Goal: Task Accomplishment & Management: Use online tool/utility

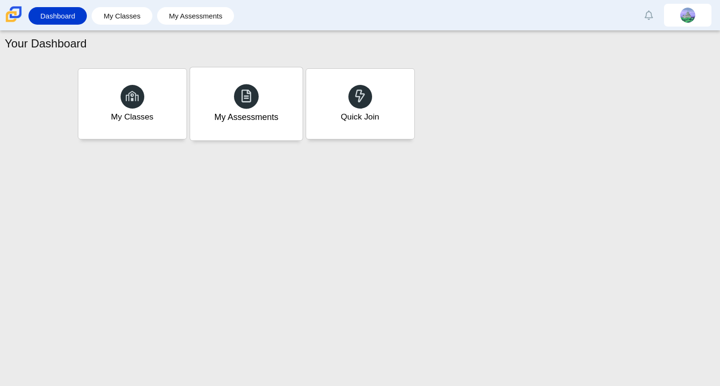
click at [217, 114] on div "My Assessments" at bounding box center [246, 117] width 64 height 12
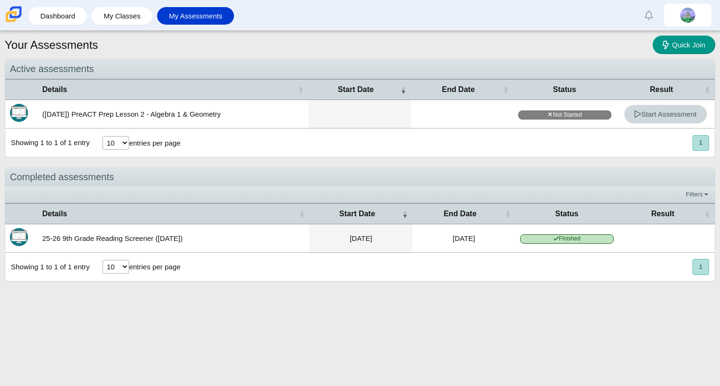
click at [688, 115] on span "Start Assessment" at bounding box center [665, 114] width 63 height 8
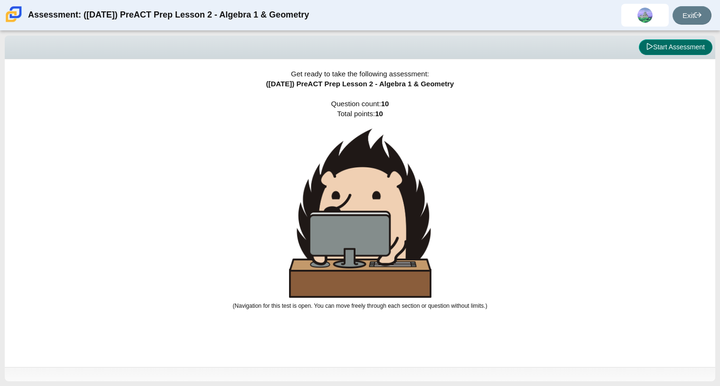
click at [676, 48] on button "Start Assessment" at bounding box center [676, 47] width 74 height 16
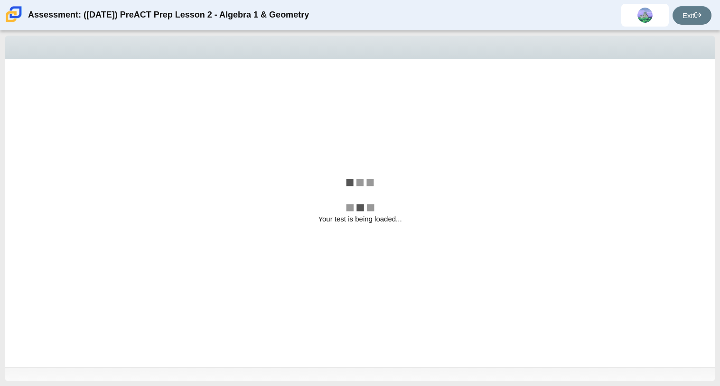
select select "bbf5d072-3e0b-44c4-9a12-6e7c9033f65b"
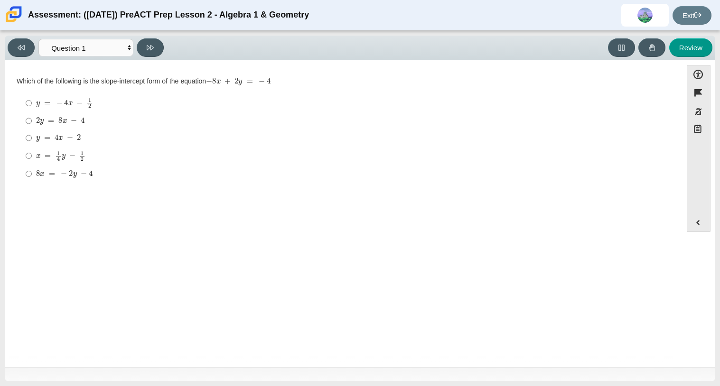
click at [67, 102] on mjx-c "Assessment items" at bounding box center [66, 102] width 4 height 5
click at [32, 102] on input "y = − 4 x − 1 2 y = − 4 x − 1 2" at bounding box center [29, 103] width 6 height 19
radio input "true"
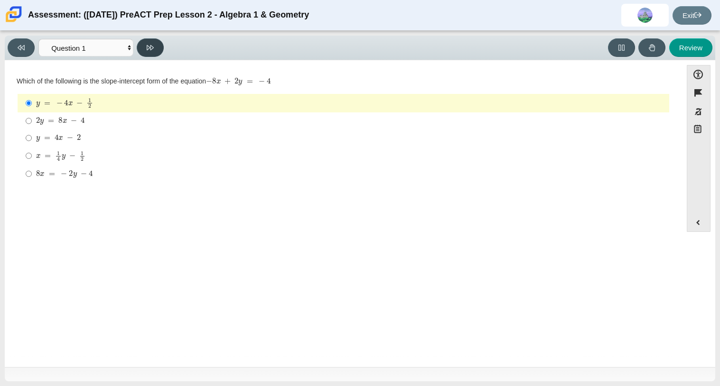
click at [144, 45] on button at bounding box center [150, 47] width 27 height 19
select select "ed62e223-81bd-4cbf-ab48-ab975844bd1f"
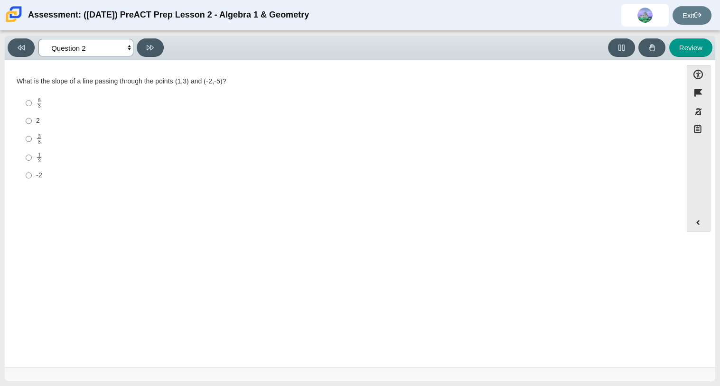
click at [117, 47] on select "Questions Question 1 Question 2 Question 3 Question 4 Question 5 Question 6 Que…" at bounding box center [85, 48] width 95 height 18
click at [123, 50] on select "Questions Question 1 Question 2 Question 3 Question 4 Question 5 Question 6 Que…" at bounding box center [85, 48] width 95 height 18
click at [98, 120] on div "2" at bounding box center [350, 120] width 629 height 9
click at [32, 120] on input "2 2" at bounding box center [29, 121] width 6 height 17
radio input "true"
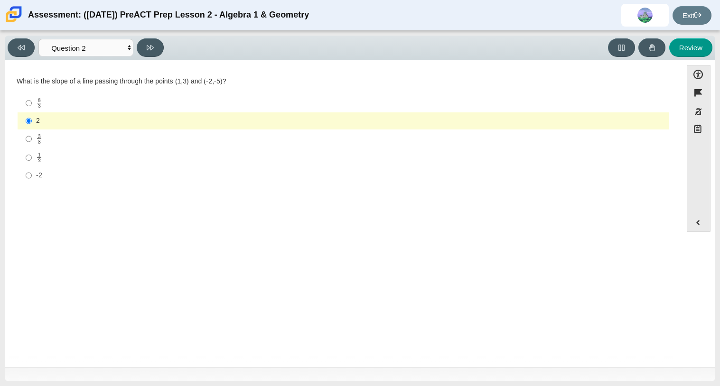
click at [116, 101] on div "8 3" at bounding box center [350, 103] width 629 height 11
click at [32, 101] on input "8 3 8 thirds" at bounding box center [29, 103] width 6 height 19
radio input "true"
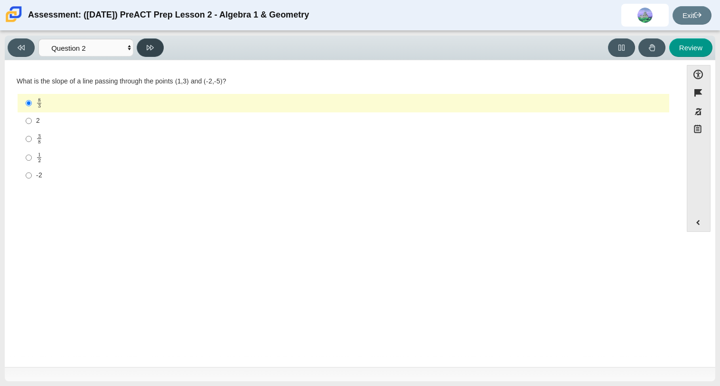
click at [148, 46] on icon at bounding box center [150, 47] width 7 height 7
select select "97f4f5fa-a52e-4fed-af51-565bfcdf47cb"
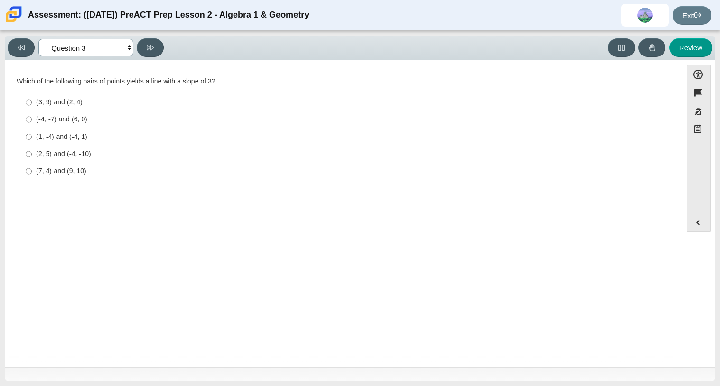
click at [131, 48] on select "Questions Question 1 Question 2 Question 3 Question 4 Question 5 Question 6 Que…" at bounding box center [85, 48] width 95 height 18
